Goal: Task Accomplishment & Management: Manage account settings

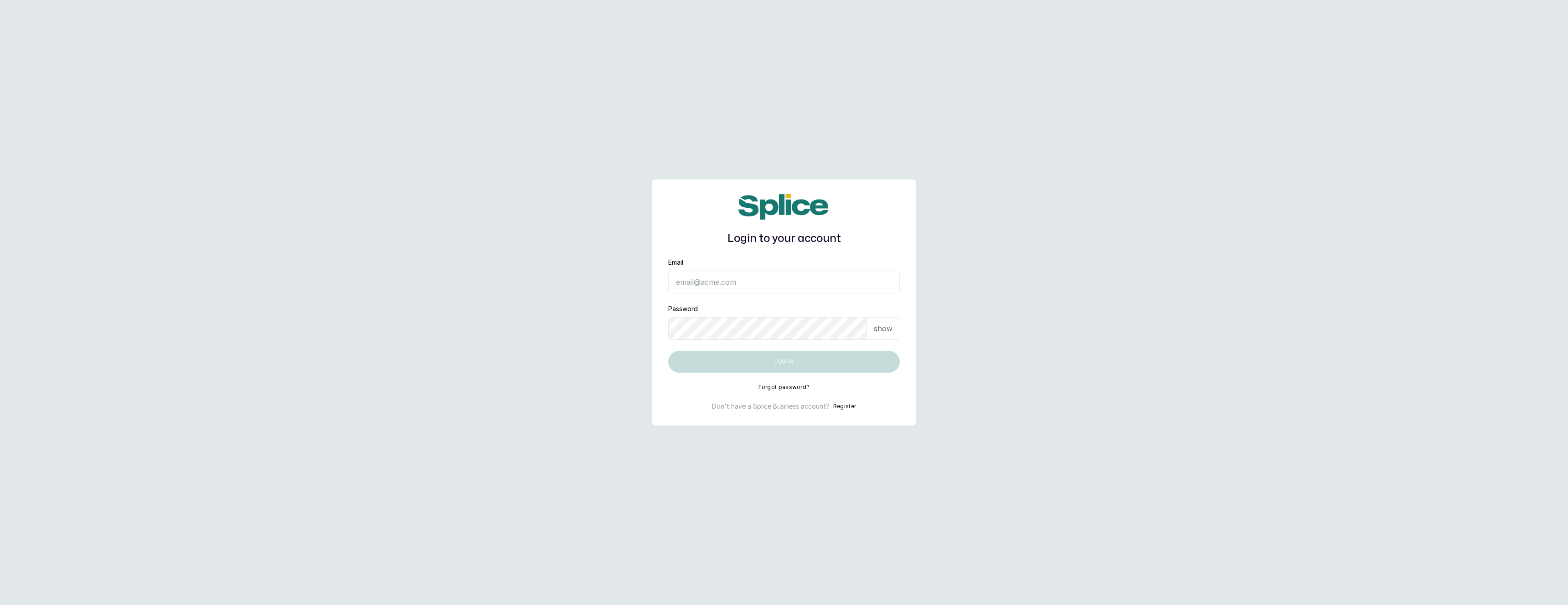
click at [820, 278] on input "Email" at bounding box center [784, 282] width 232 height 23
type input "[EMAIL_ADDRESS][DOMAIN_NAME]"
click at [802, 356] on button "Log in" at bounding box center [784, 362] width 232 height 22
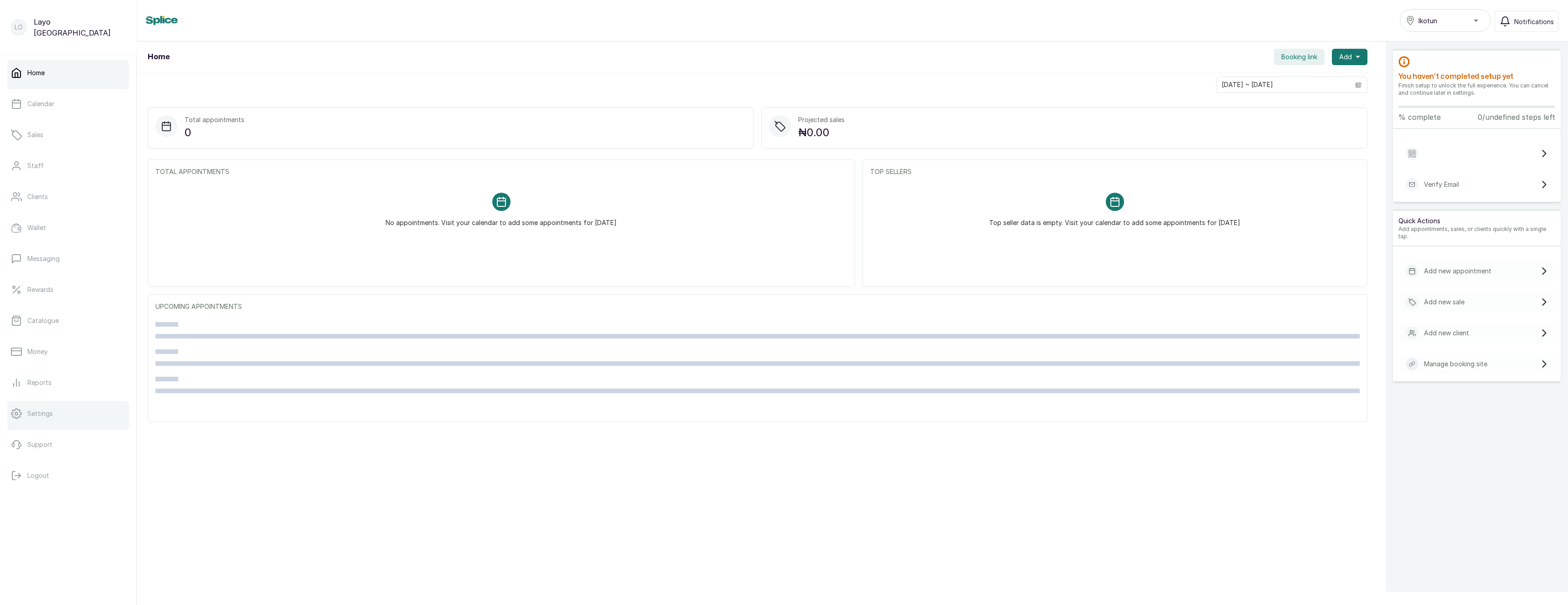
click at [46, 414] on p "Settings" at bounding box center [40, 414] width 26 height 9
